Goal: Information Seeking & Learning: Check status

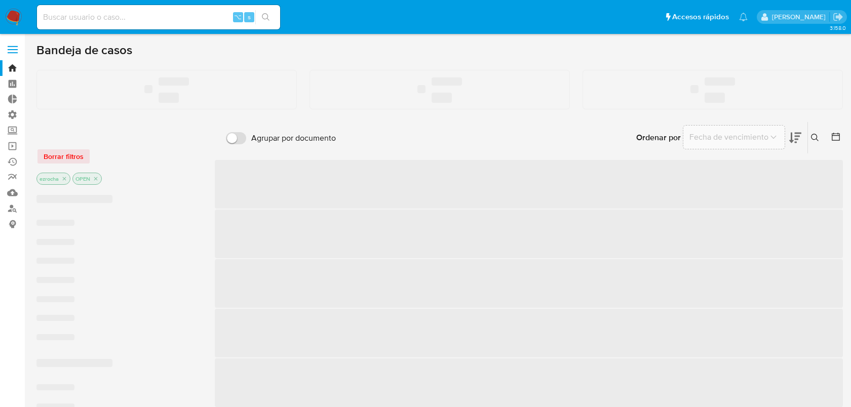
click at [136, 12] on input at bounding box center [158, 17] width 243 height 13
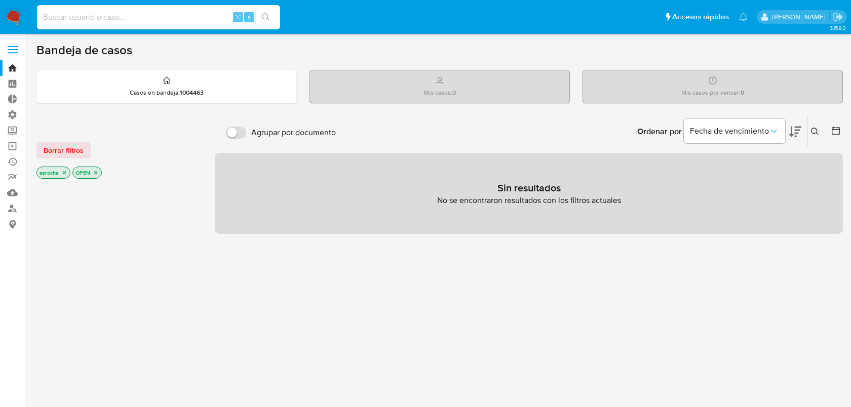
paste input "12359816"
type input "12359816"
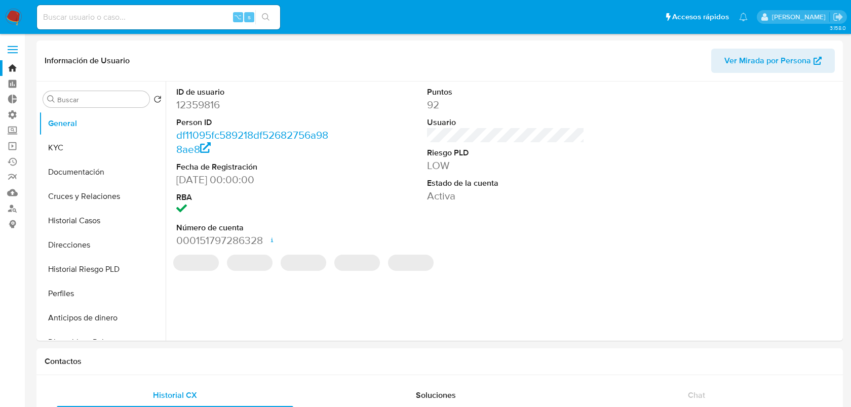
select select "10"
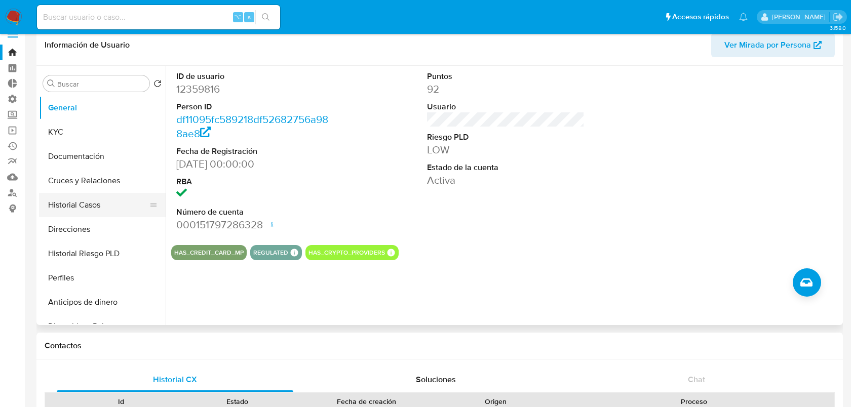
click at [113, 199] on button "Historial Casos" at bounding box center [98, 205] width 119 height 24
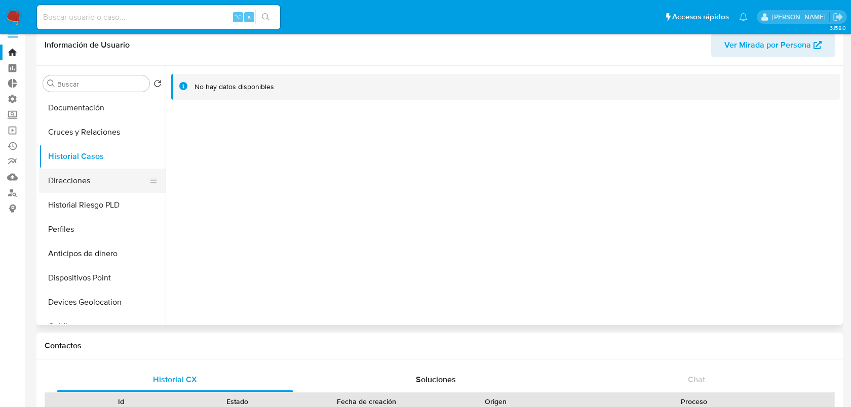
scroll to position [53, 0]
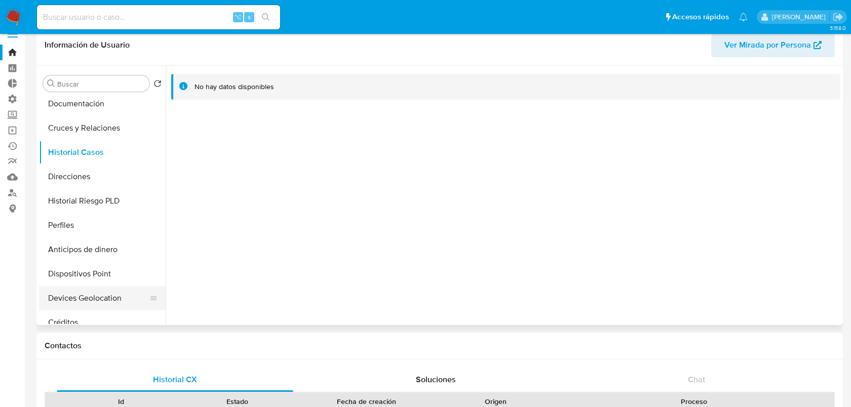
click at [97, 292] on button "Devices Geolocation" at bounding box center [98, 298] width 119 height 24
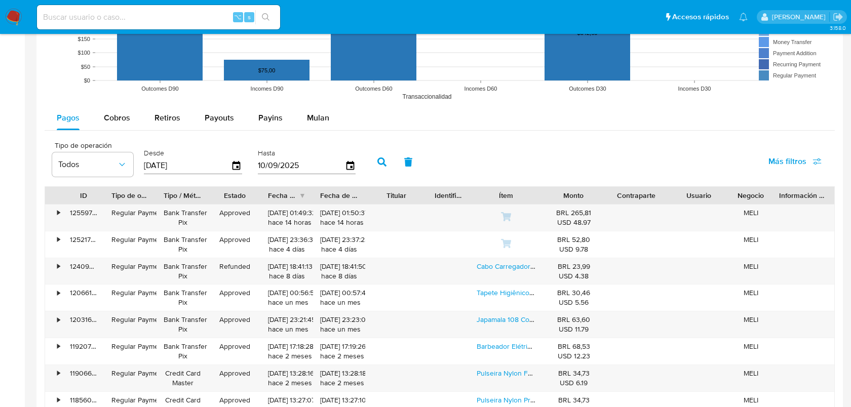
scroll to position [858, 0]
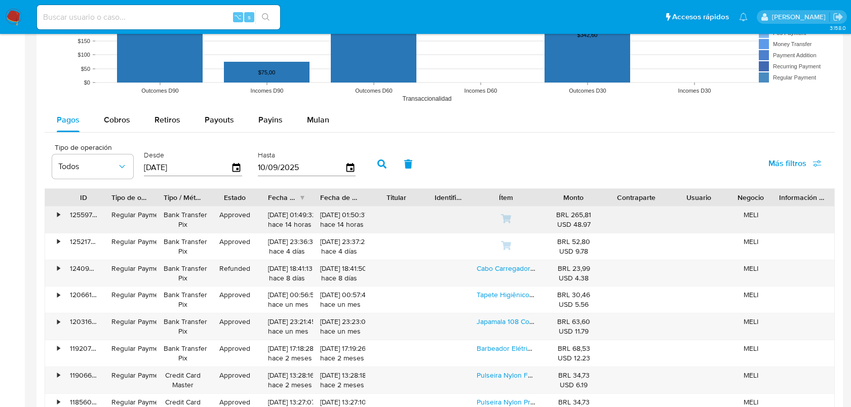
click at [56, 213] on div "•" at bounding box center [54, 220] width 18 height 26
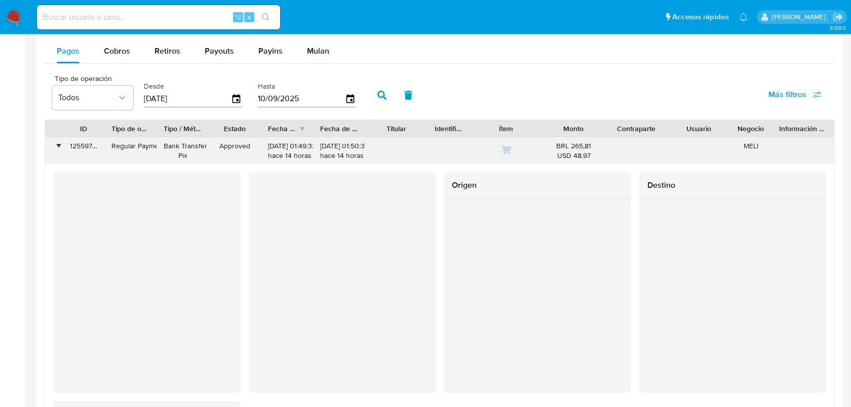
scroll to position [924, 0]
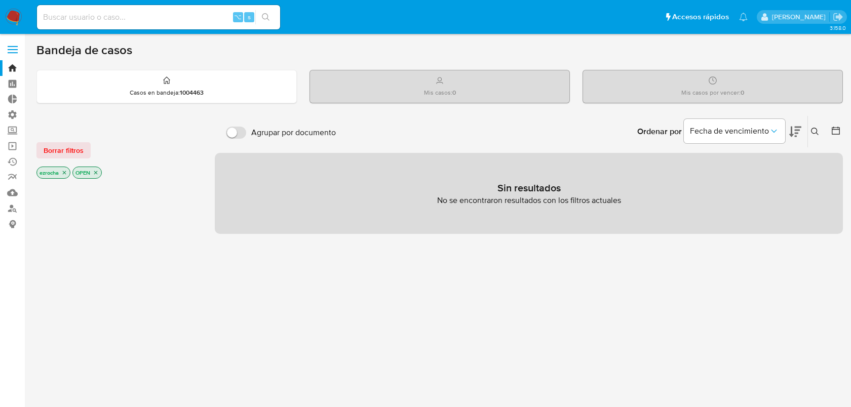
click at [203, 15] on input at bounding box center [158, 17] width 243 height 13
paste input "2683732828"
type input "2683732828"
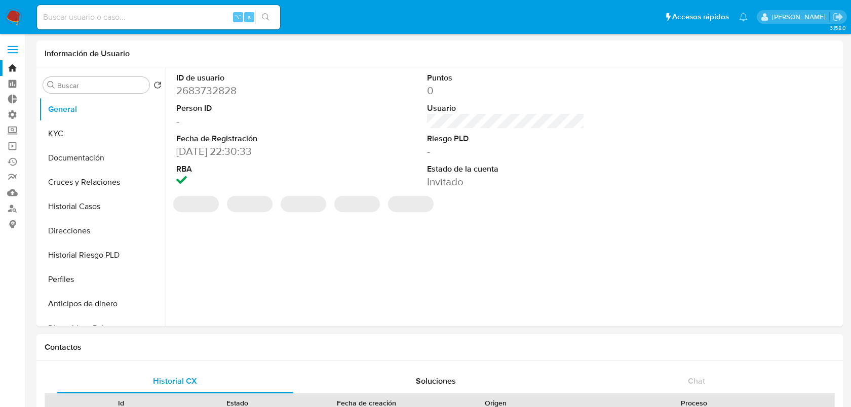
select select "10"
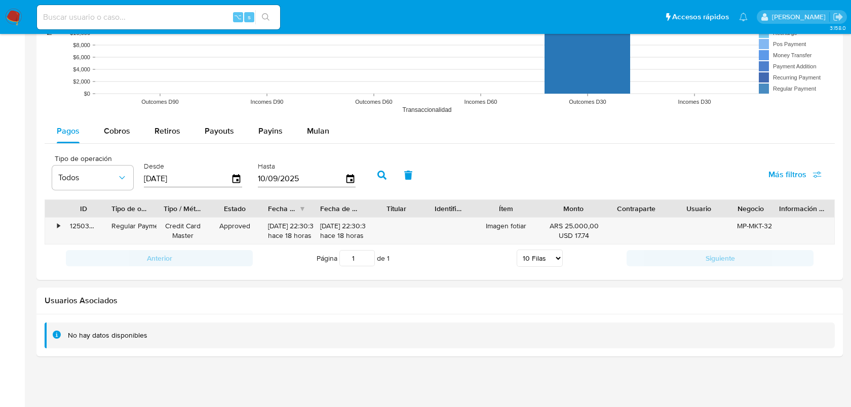
scroll to position [833, 0]
click at [54, 231] on div "•" at bounding box center [54, 231] width 18 height 26
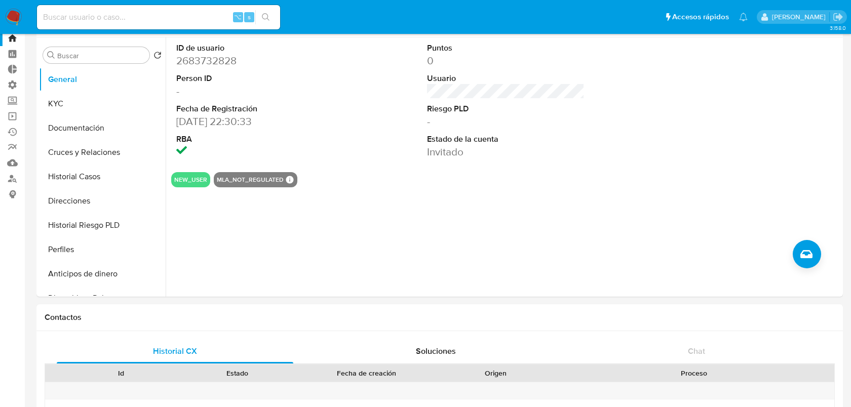
scroll to position [0, 0]
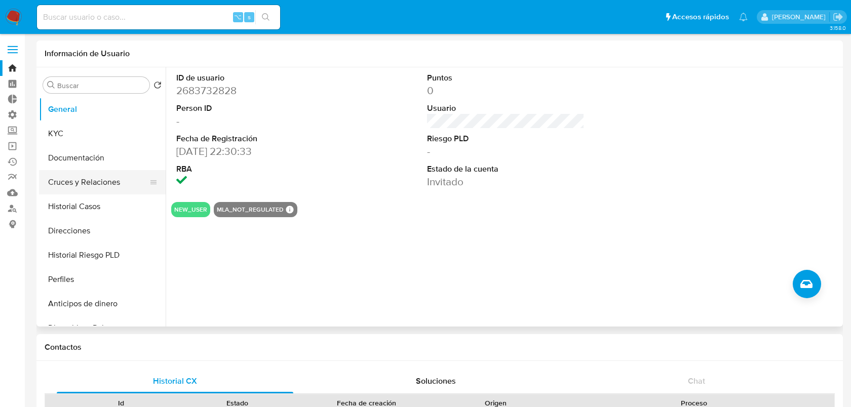
click at [65, 173] on button "Cruces y Relaciones" at bounding box center [98, 182] width 119 height 24
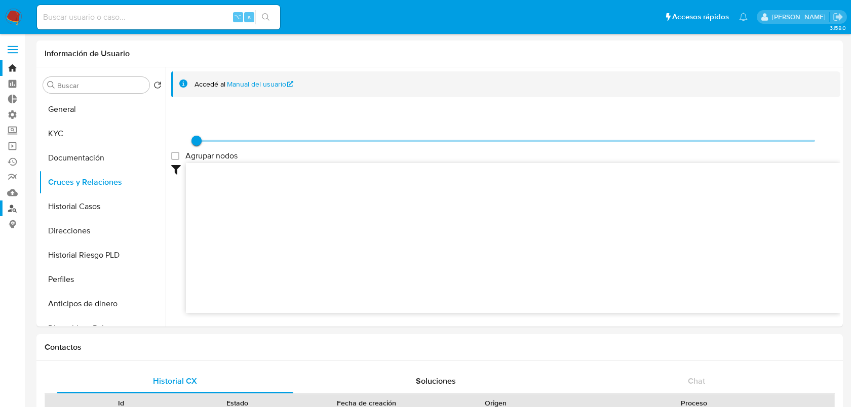
click at [13, 209] on link "Buscador de personas" at bounding box center [60, 209] width 121 height 16
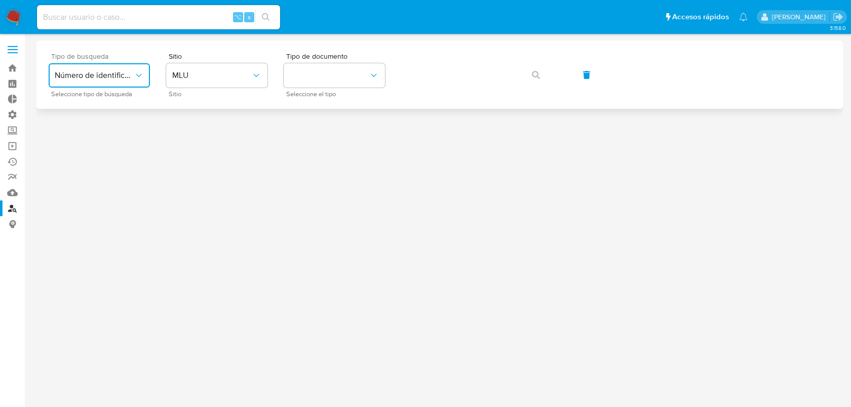
click at [139, 74] on icon "typeSearch" at bounding box center [139, 75] width 10 height 10
click at [134, 107] on span "Número de identificación" at bounding box center [96, 108] width 83 height 20
click at [218, 84] on button "site_id" at bounding box center [216, 75] width 101 height 24
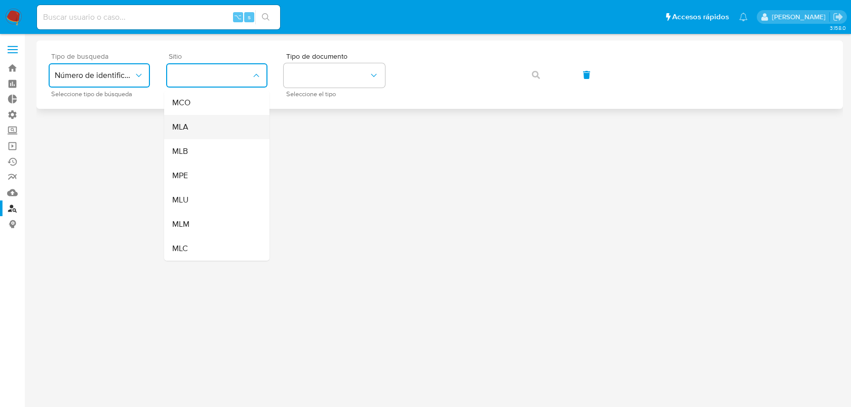
click at [211, 135] on div "MLA" at bounding box center [213, 127] width 83 height 24
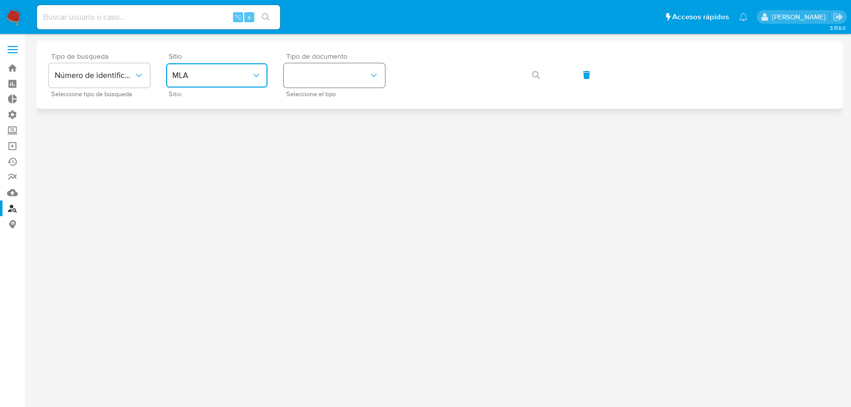
click at [377, 72] on icon "identificationType" at bounding box center [374, 75] width 10 height 10
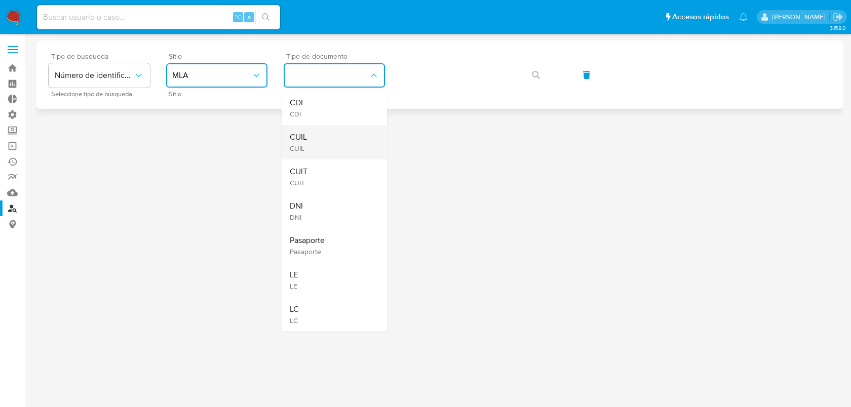
click at [349, 151] on div "CUIL CUIL" at bounding box center [331, 142] width 83 height 34
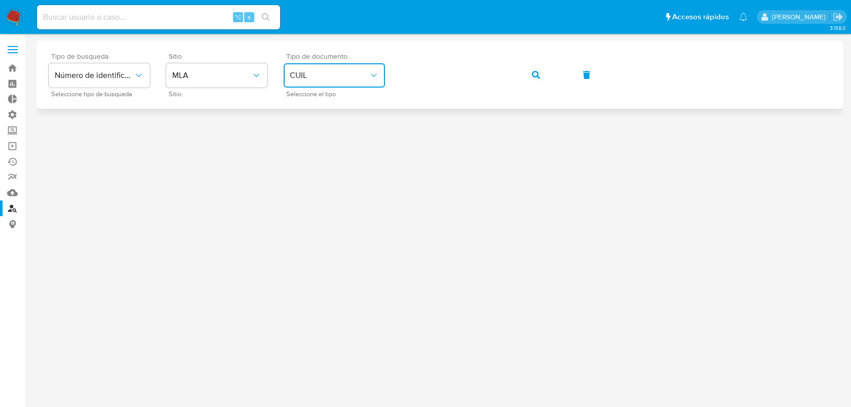
click at [385, 76] on div "Tipo de busqueda Número de identificación Seleccione tipo de búsqueda Sitio MLA…" at bounding box center [440, 75] width 783 height 44
click at [534, 83] on span "button" at bounding box center [536, 75] width 8 height 22
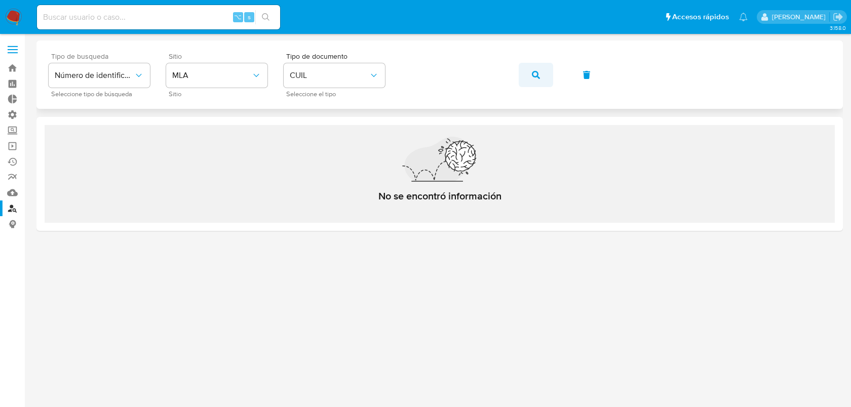
click at [536, 73] on icon "button" at bounding box center [536, 75] width 8 height 8
click at [543, 71] on button "button" at bounding box center [536, 75] width 34 height 24
click at [539, 81] on span "button" at bounding box center [536, 75] width 8 height 22
click at [533, 74] on icon "button" at bounding box center [536, 75] width 8 height 8
click at [541, 71] on button "button" at bounding box center [536, 75] width 34 height 24
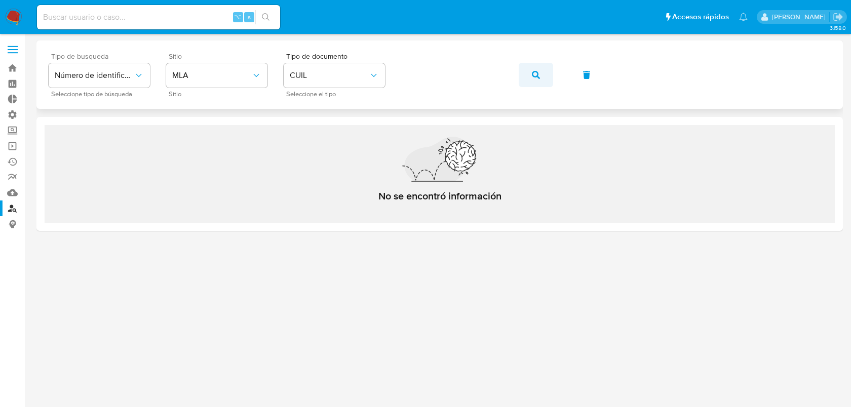
click at [530, 83] on button "button" at bounding box center [536, 75] width 34 height 24
click at [534, 80] on span "button" at bounding box center [536, 75] width 8 height 22
click at [535, 72] on icon "button" at bounding box center [536, 75] width 8 height 8
click at [539, 78] on icon "button" at bounding box center [536, 75] width 8 height 8
click at [530, 79] on button "button" at bounding box center [536, 75] width 34 height 24
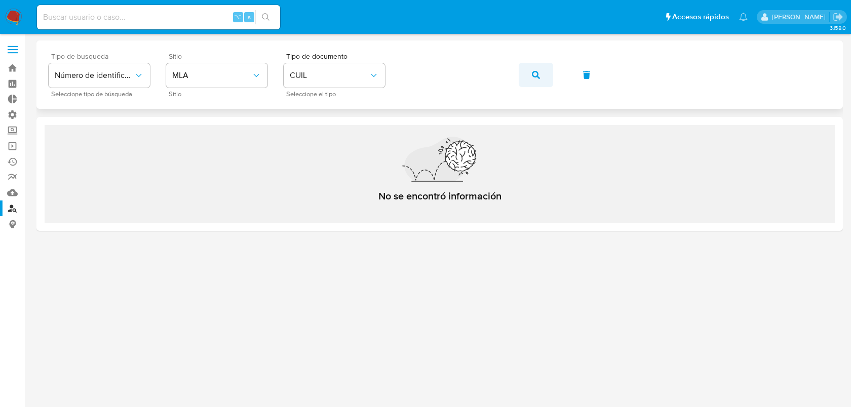
click at [527, 80] on button "button" at bounding box center [536, 75] width 34 height 24
click at [528, 75] on button "button" at bounding box center [536, 75] width 34 height 24
click at [521, 79] on button "button" at bounding box center [536, 75] width 34 height 24
click at [544, 83] on button "button" at bounding box center [536, 75] width 34 height 24
click at [532, 81] on span "button" at bounding box center [536, 75] width 8 height 22
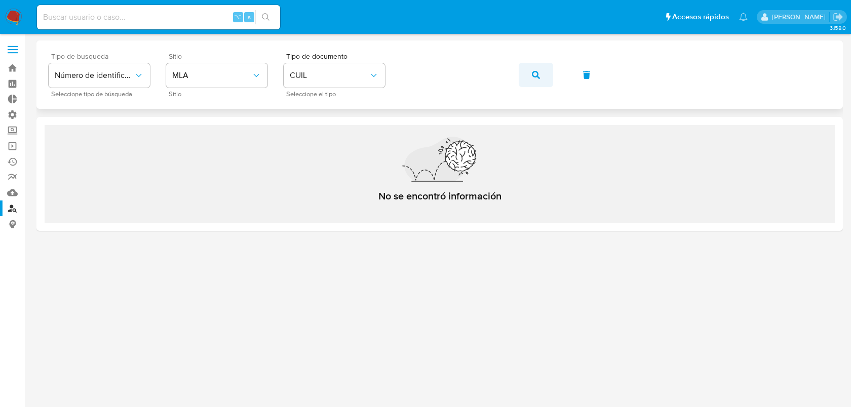
click at [542, 78] on button "button" at bounding box center [536, 75] width 34 height 24
click at [528, 79] on button "button" at bounding box center [536, 75] width 34 height 24
click at [546, 78] on button "button" at bounding box center [536, 75] width 34 height 24
click at [537, 88] on div "Tipo de busqueda Número de identificación Seleccione tipo de búsqueda Sitio MLA…" at bounding box center [440, 75] width 783 height 44
click at [536, 81] on span "button" at bounding box center [536, 75] width 8 height 22
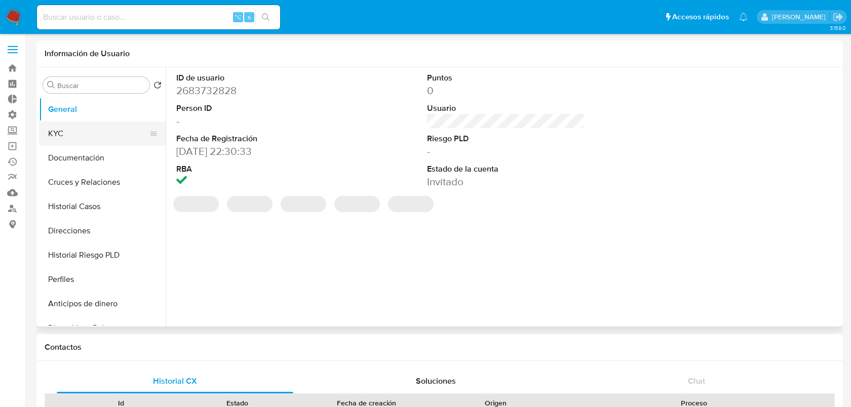
select select "10"
click at [95, 131] on button "KYC" at bounding box center [98, 134] width 119 height 24
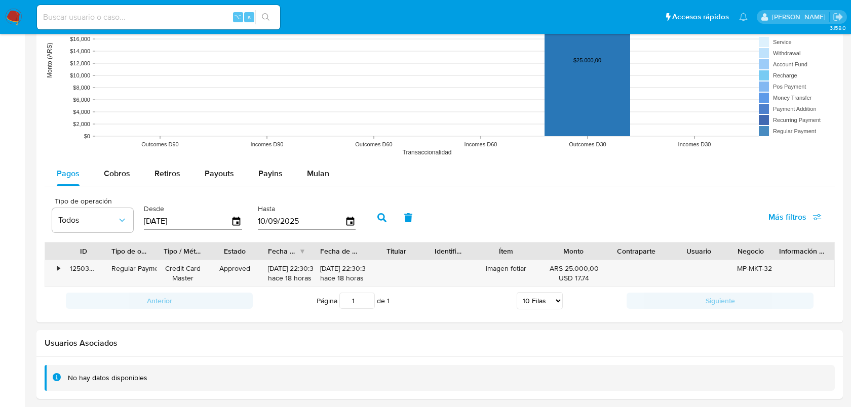
scroll to position [833, 0]
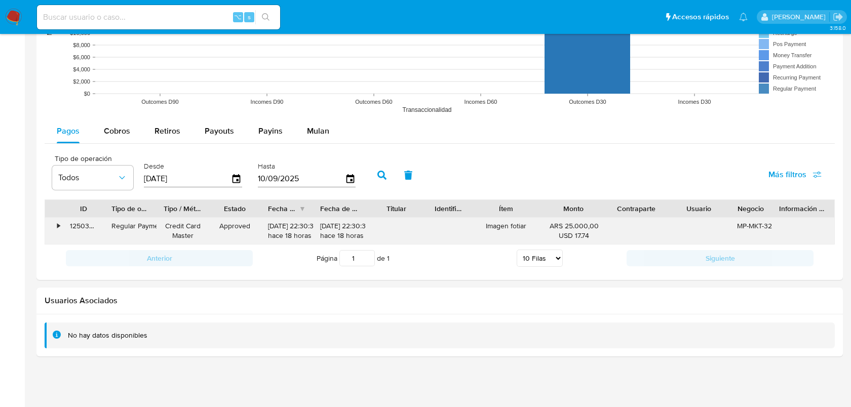
click at [53, 227] on div "•" at bounding box center [54, 231] width 18 height 26
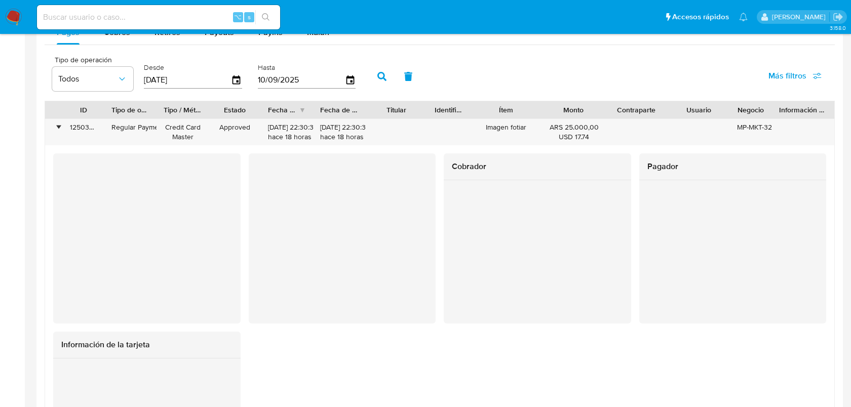
scroll to position [934, 0]
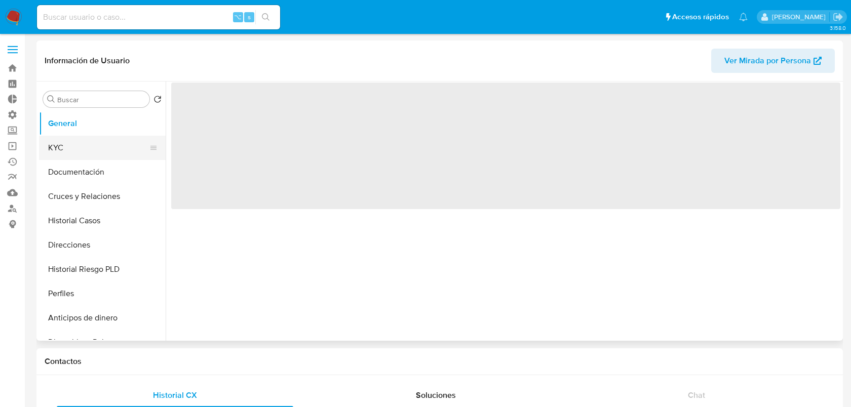
click at [79, 146] on button "KYC" at bounding box center [98, 148] width 119 height 24
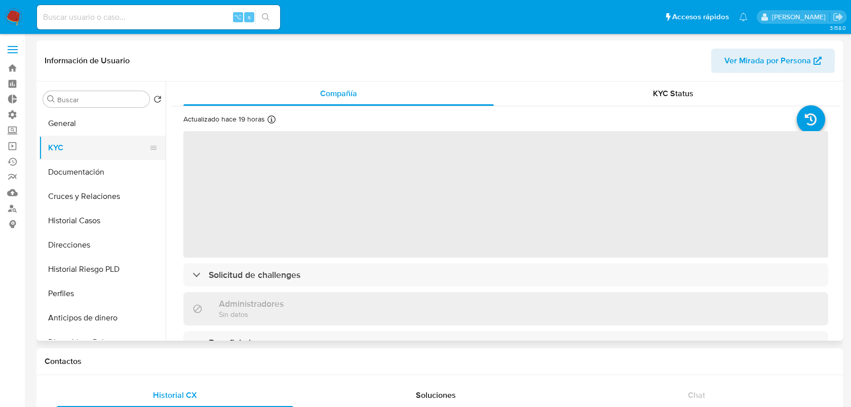
select select "10"
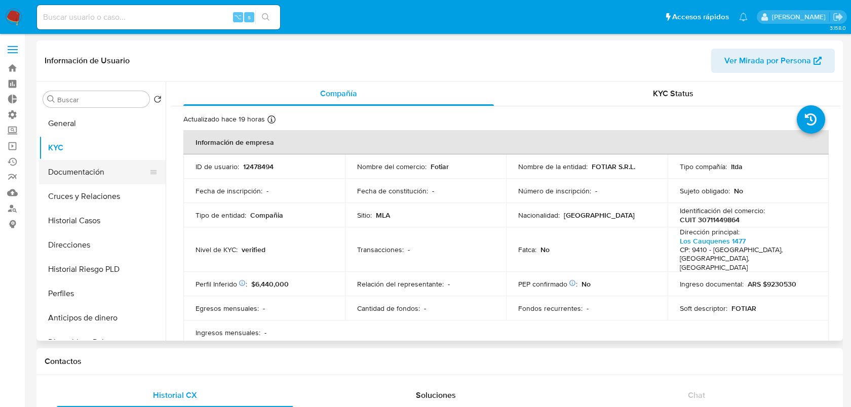
click at [88, 173] on button "Documentación" at bounding box center [98, 172] width 119 height 24
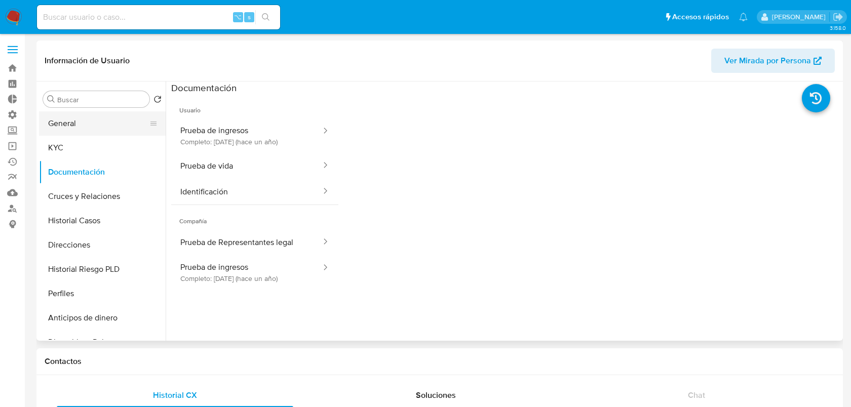
click at [103, 121] on button "General" at bounding box center [98, 123] width 119 height 24
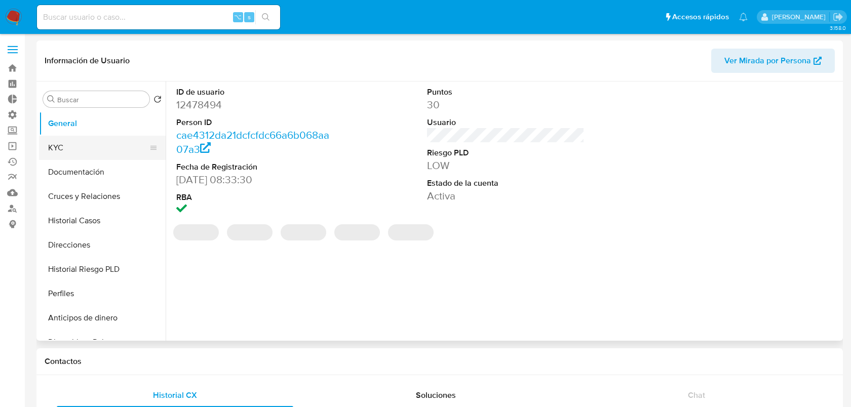
click at [73, 143] on button "KYC" at bounding box center [98, 148] width 119 height 24
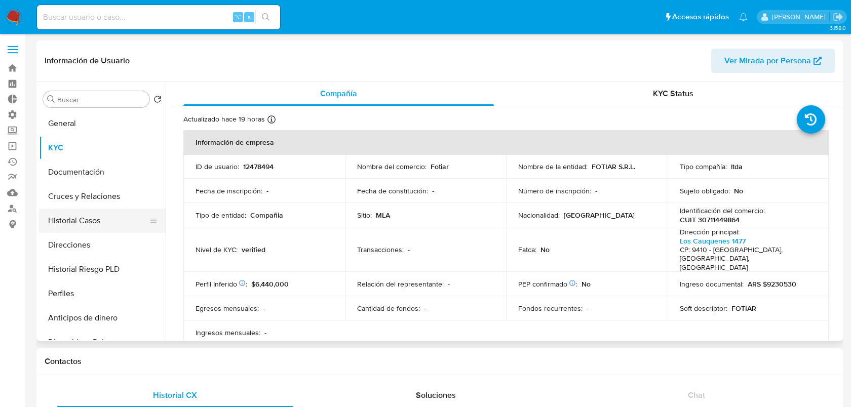
click at [69, 219] on button "Historial Casos" at bounding box center [98, 221] width 119 height 24
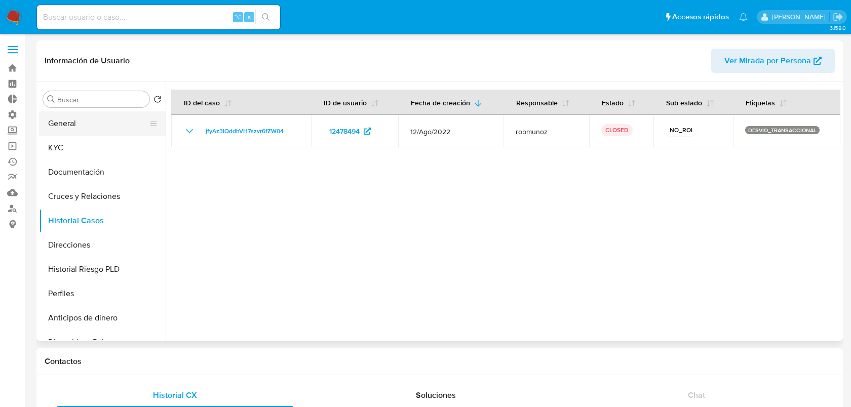
click at [92, 122] on button "General" at bounding box center [98, 123] width 119 height 24
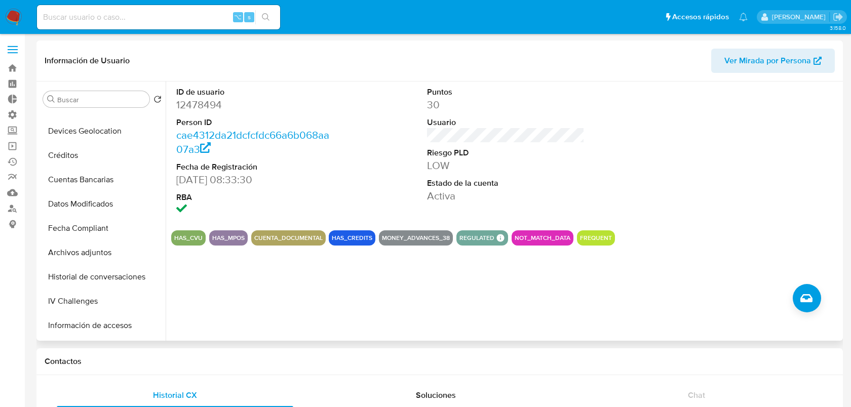
scroll to position [235, 0]
click at [91, 135] on button "Devices Geolocation" at bounding box center [98, 132] width 119 height 24
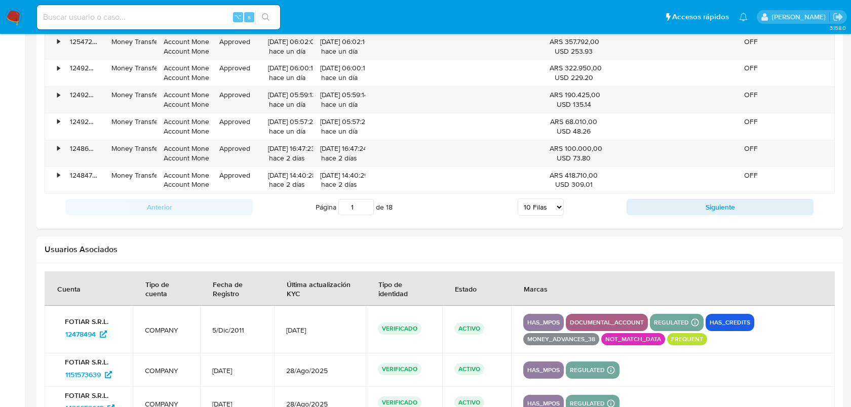
scroll to position [1072, 0]
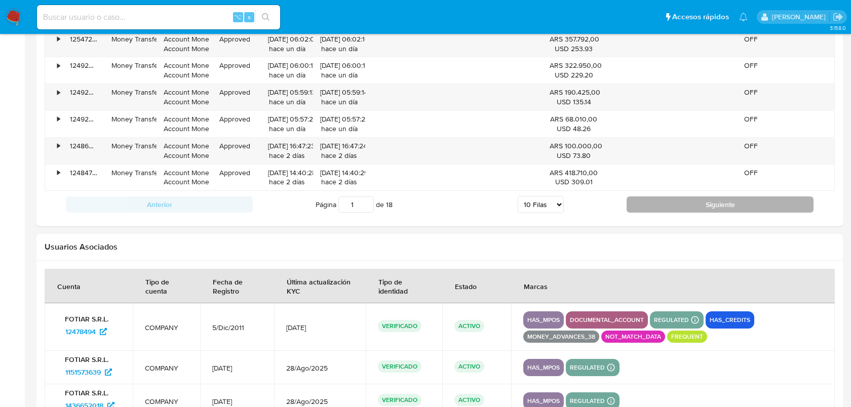
click at [637, 209] on button "Siguiente" at bounding box center [720, 205] width 187 height 16
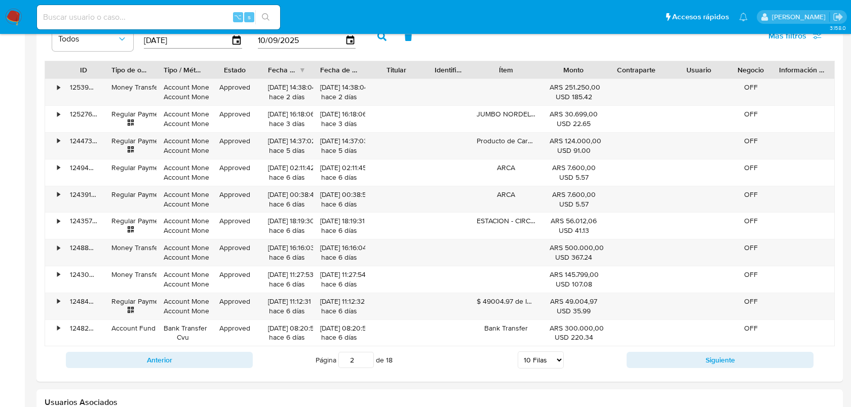
scroll to position [913, 0]
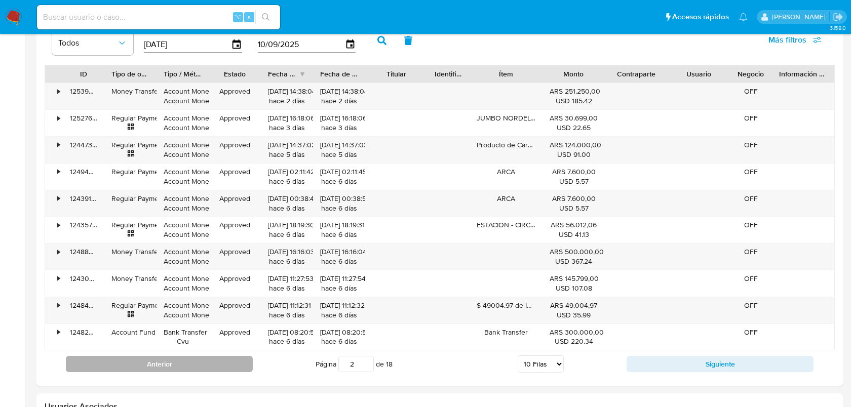
click at [204, 358] on button "Anterior" at bounding box center [159, 364] width 187 height 16
type input "1"
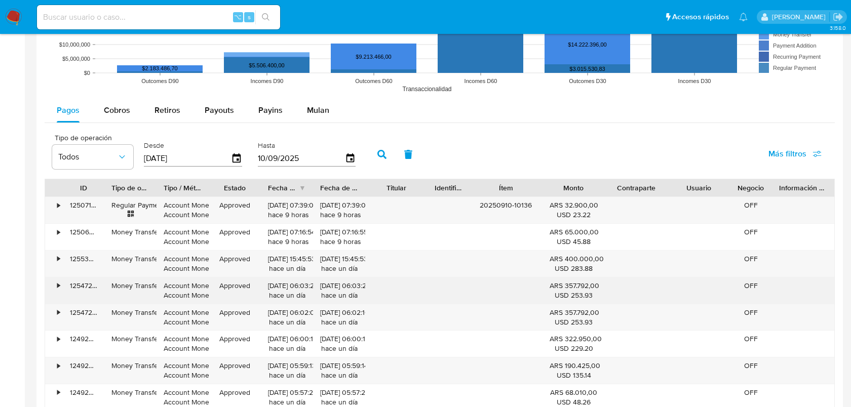
scroll to position [793, 0]
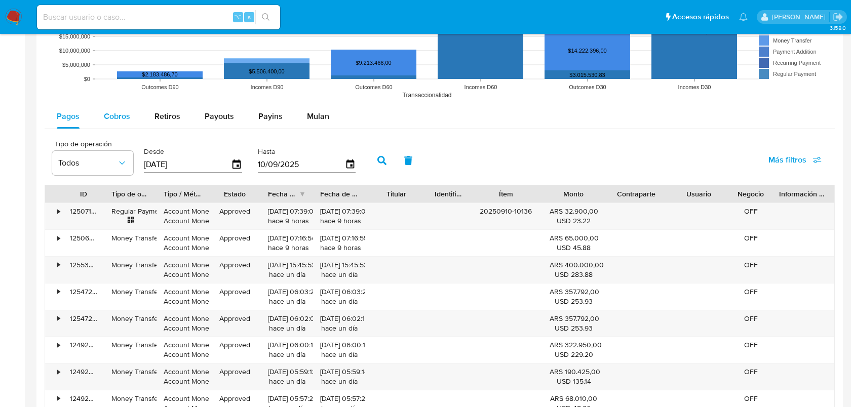
click at [116, 121] on span "Cobros" at bounding box center [117, 116] width 26 height 12
select select "10"
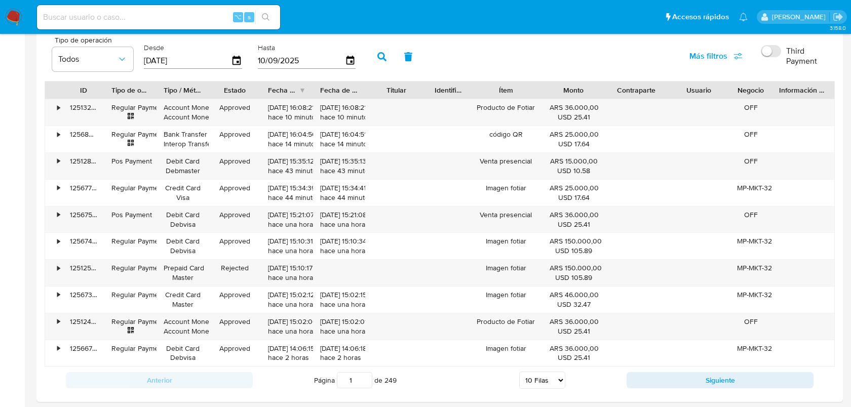
scroll to position [903, 0]
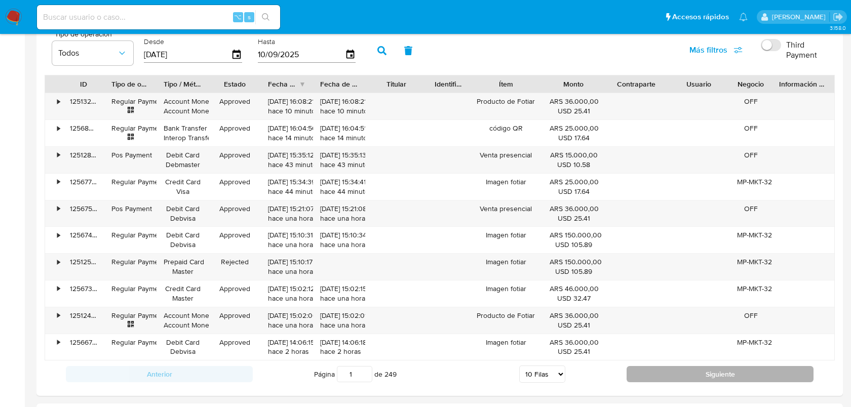
click at [639, 377] on button "Siguiente" at bounding box center [720, 374] width 187 height 16
type input "2"
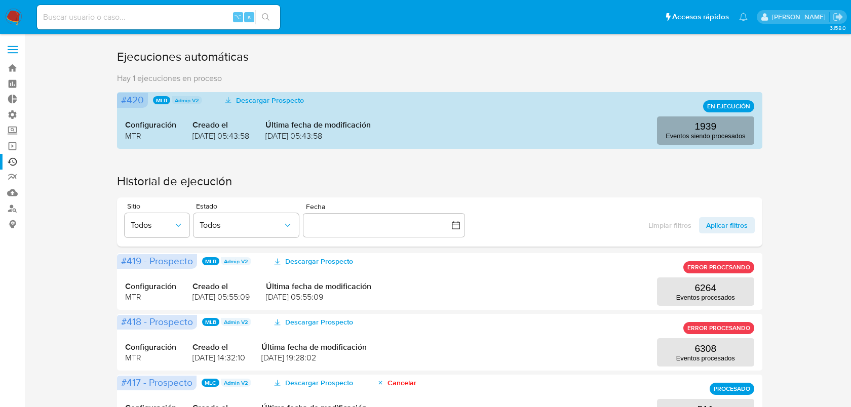
click at [712, 142] on button "1939 Eventos siendo procesados" at bounding box center [705, 131] width 97 height 28
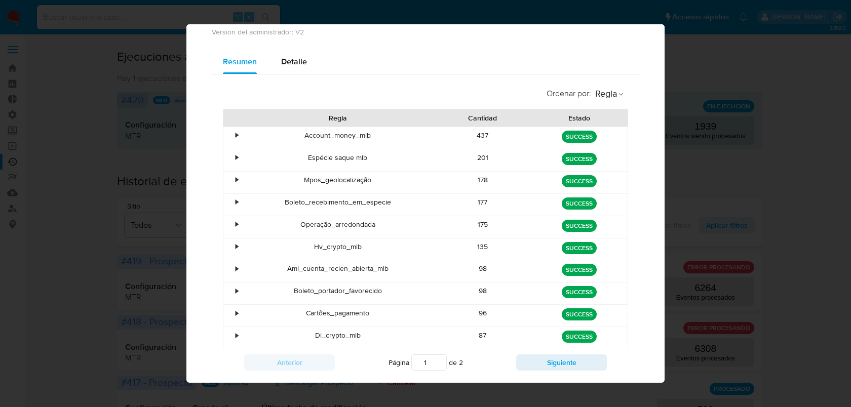
scroll to position [54, 0]
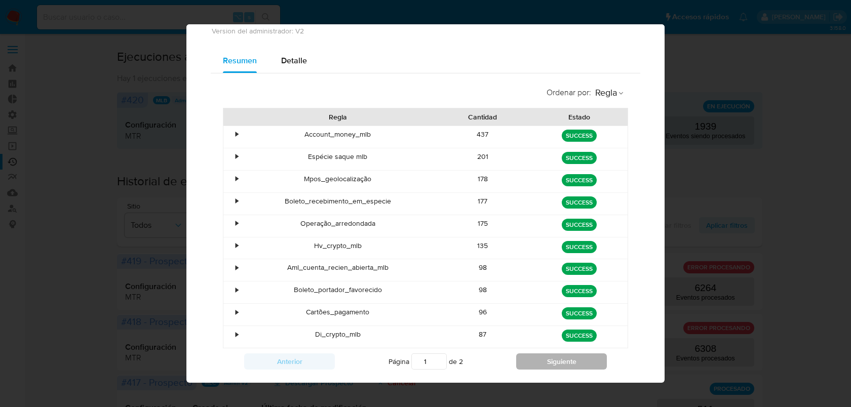
click at [560, 357] on button "Siguiente" at bounding box center [561, 362] width 91 height 16
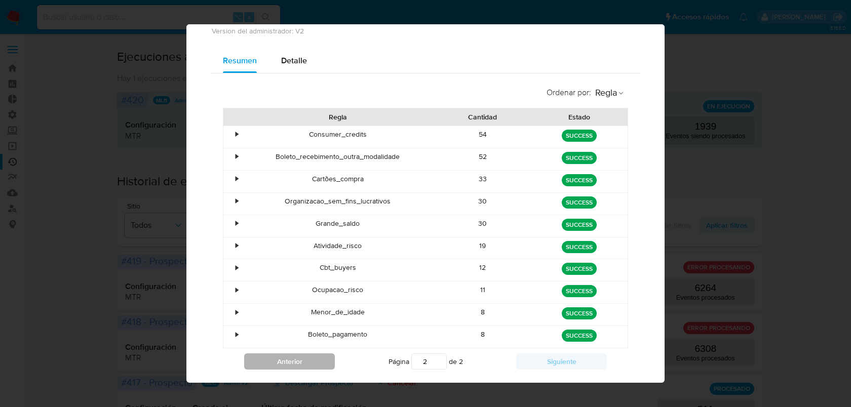
click at [318, 360] on button "Anterior" at bounding box center [289, 362] width 91 height 16
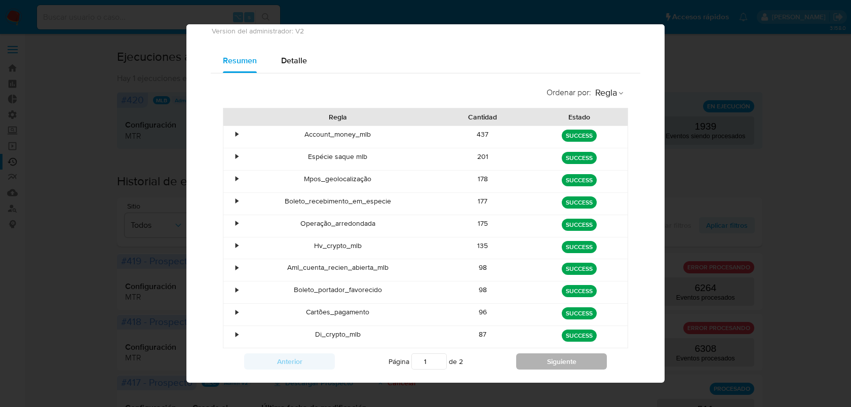
click at [562, 362] on button "Siguiente" at bounding box center [561, 362] width 91 height 16
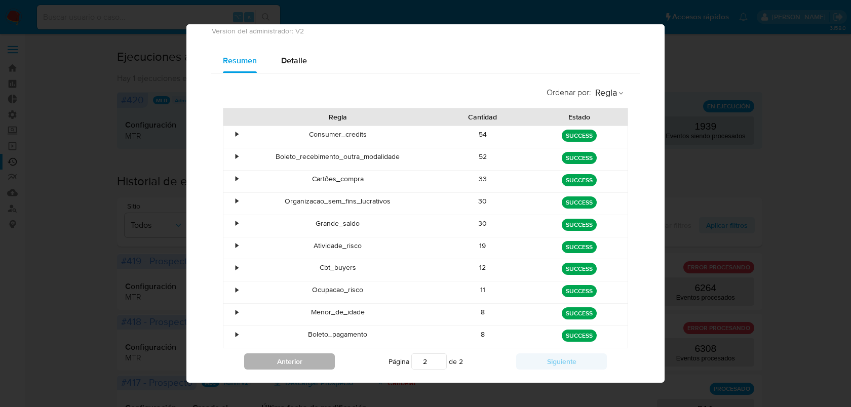
click at [303, 368] on button "Anterior" at bounding box center [289, 362] width 91 height 16
type input "1"
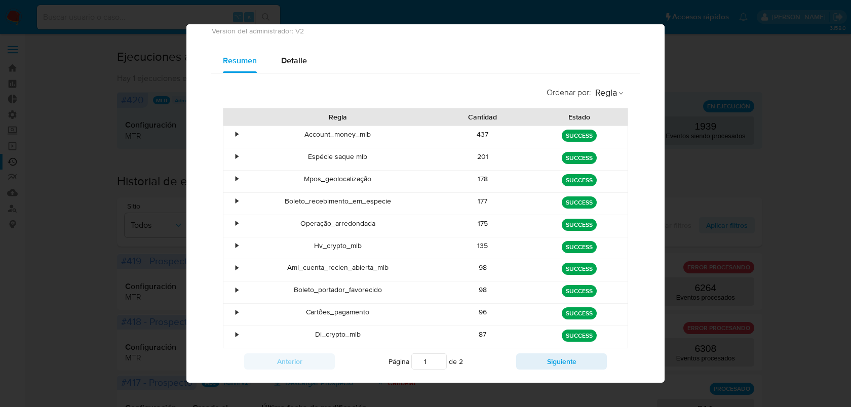
scroll to position [0, 0]
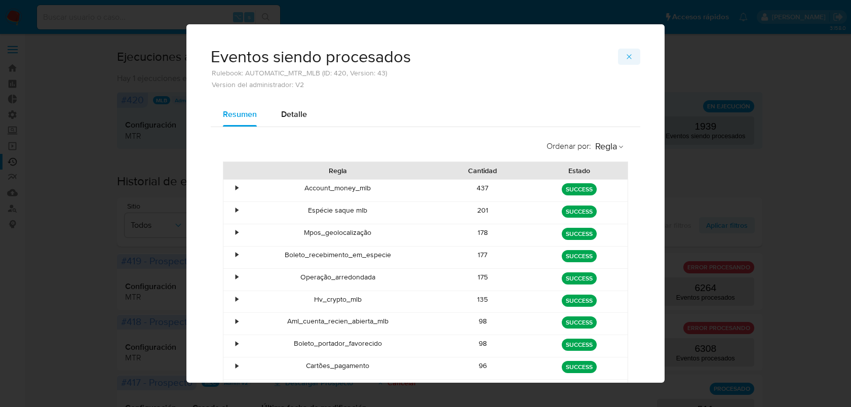
click at [628, 51] on span "button" at bounding box center [629, 57] width 8 height 14
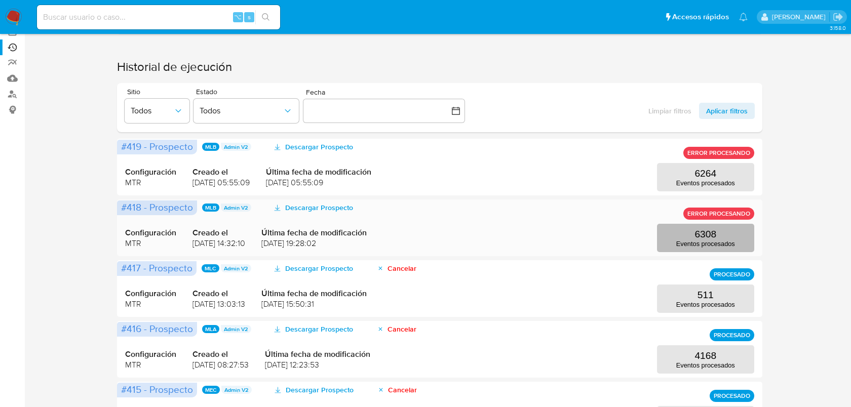
scroll to position [121, 0]
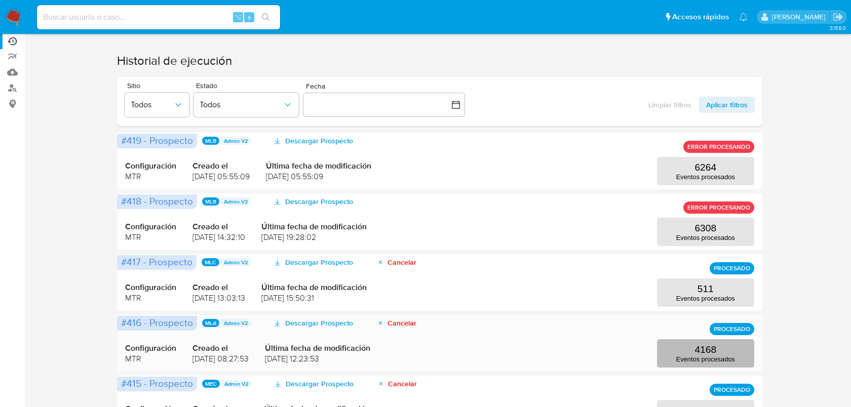
click at [688, 347] on button "4168 Eventos procesados" at bounding box center [705, 354] width 97 height 28
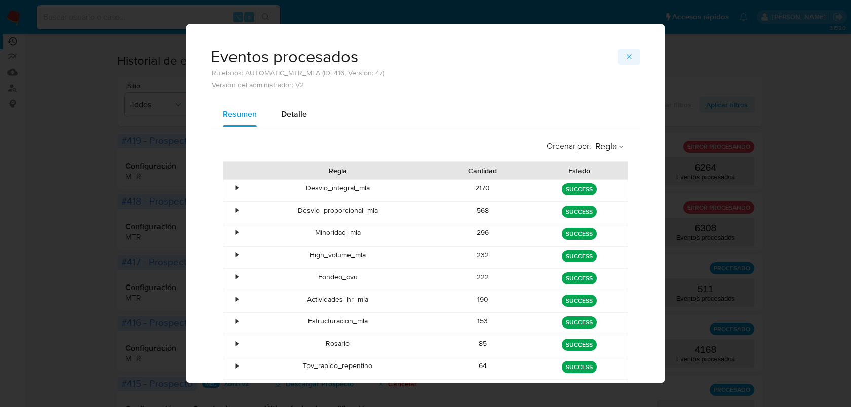
click at [625, 55] on button "button" at bounding box center [629, 57] width 22 height 16
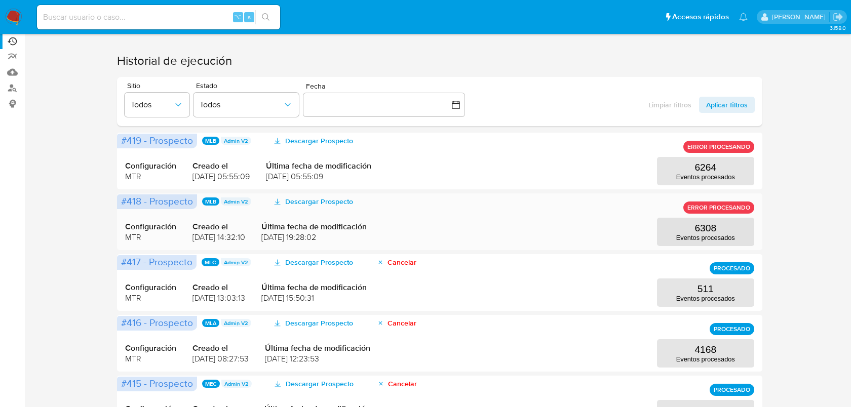
scroll to position [0, 0]
